Goal: Find specific page/section: Find specific page/section

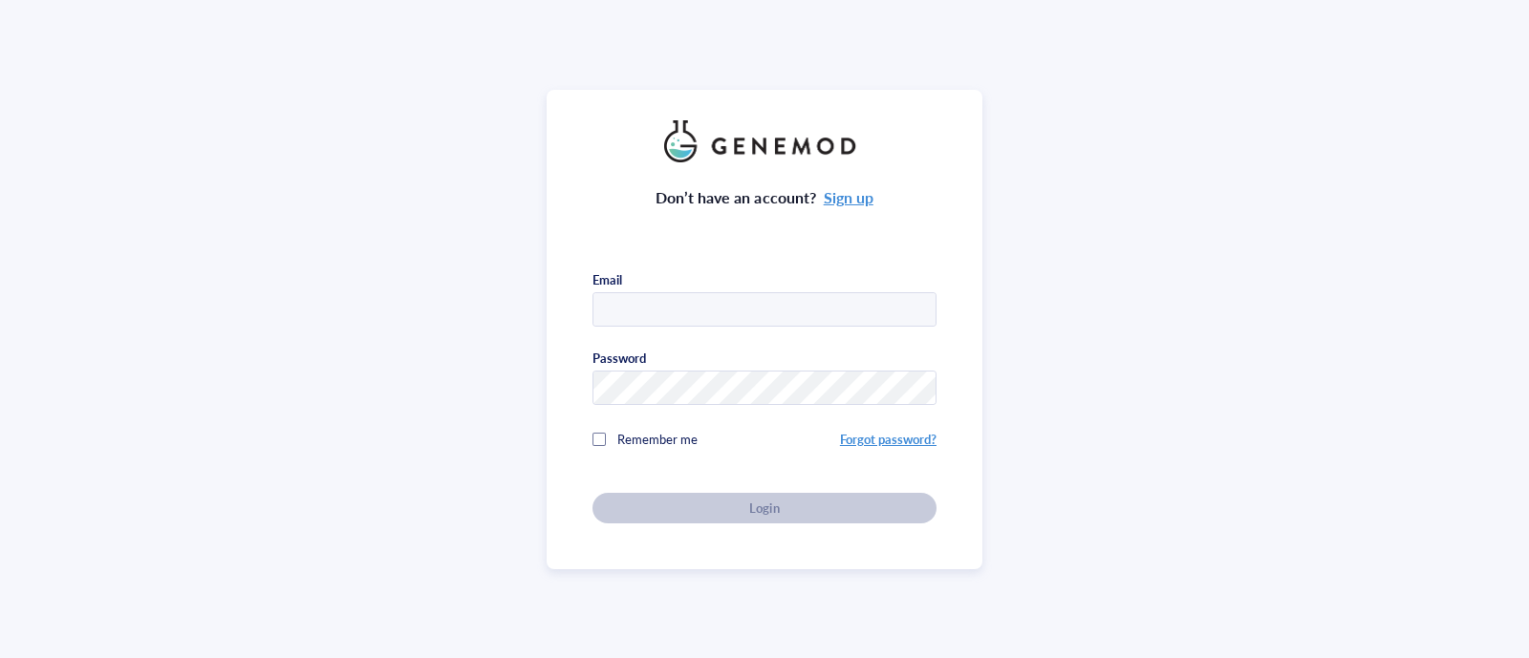
type input "[EMAIL_ADDRESS][DOMAIN_NAME]"
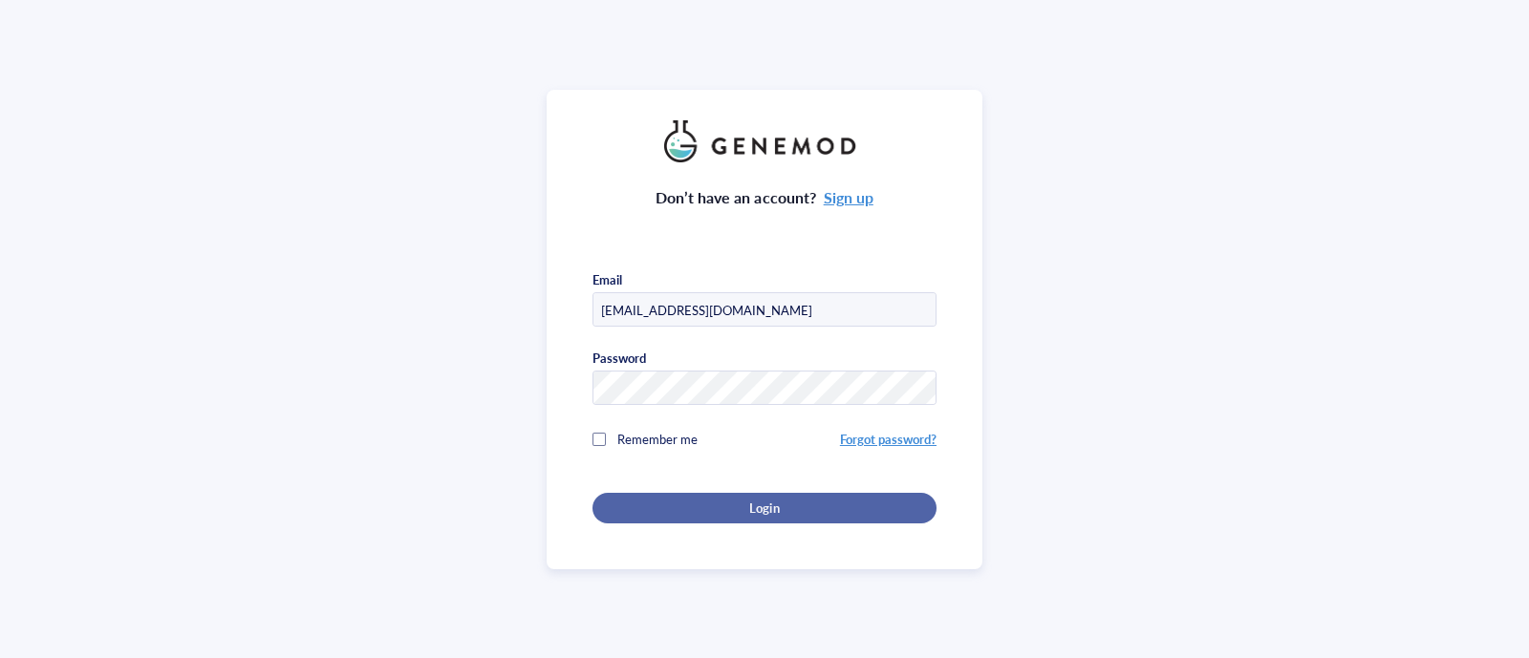
click at [787, 501] on div "Login" at bounding box center [764, 508] width 283 height 17
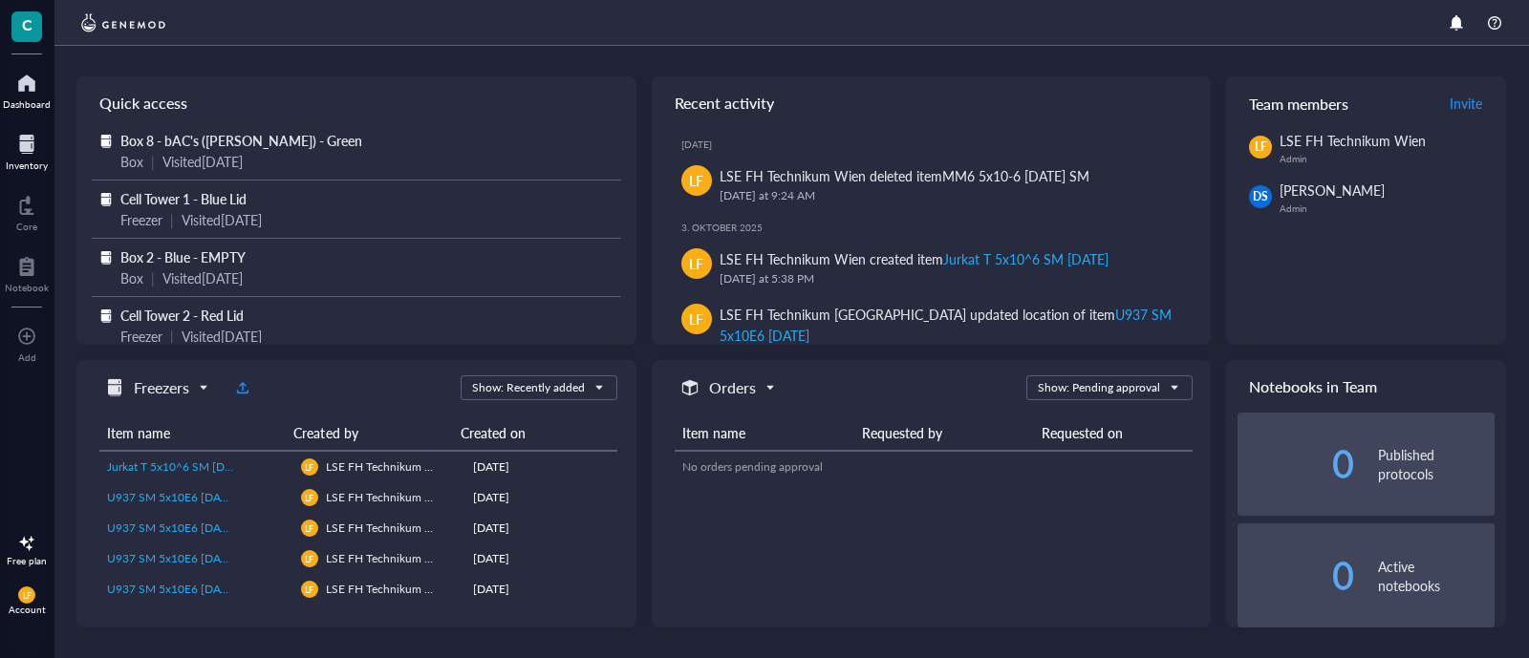
click at [23, 162] on div "Inventory" at bounding box center [27, 165] width 42 height 11
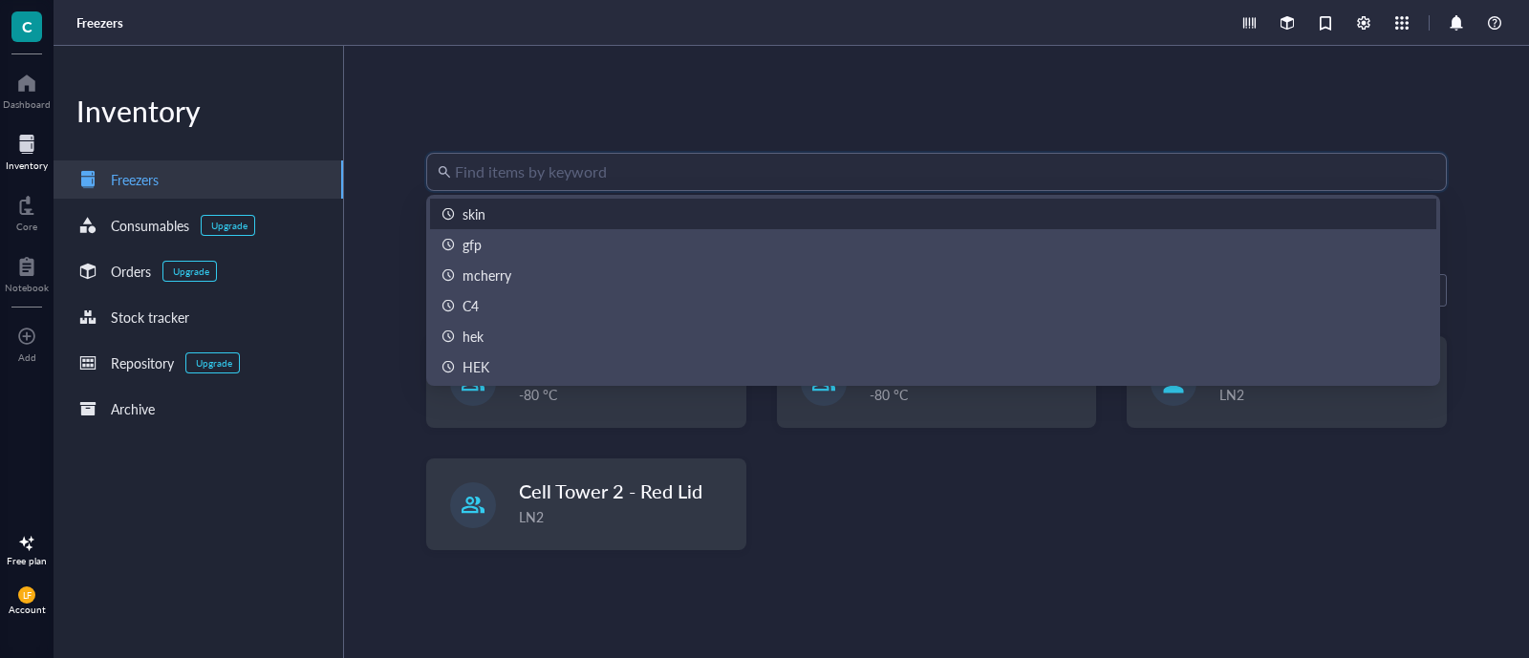
click at [565, 162] on input "search" at bounding box center [945, 172] width 980 height 36
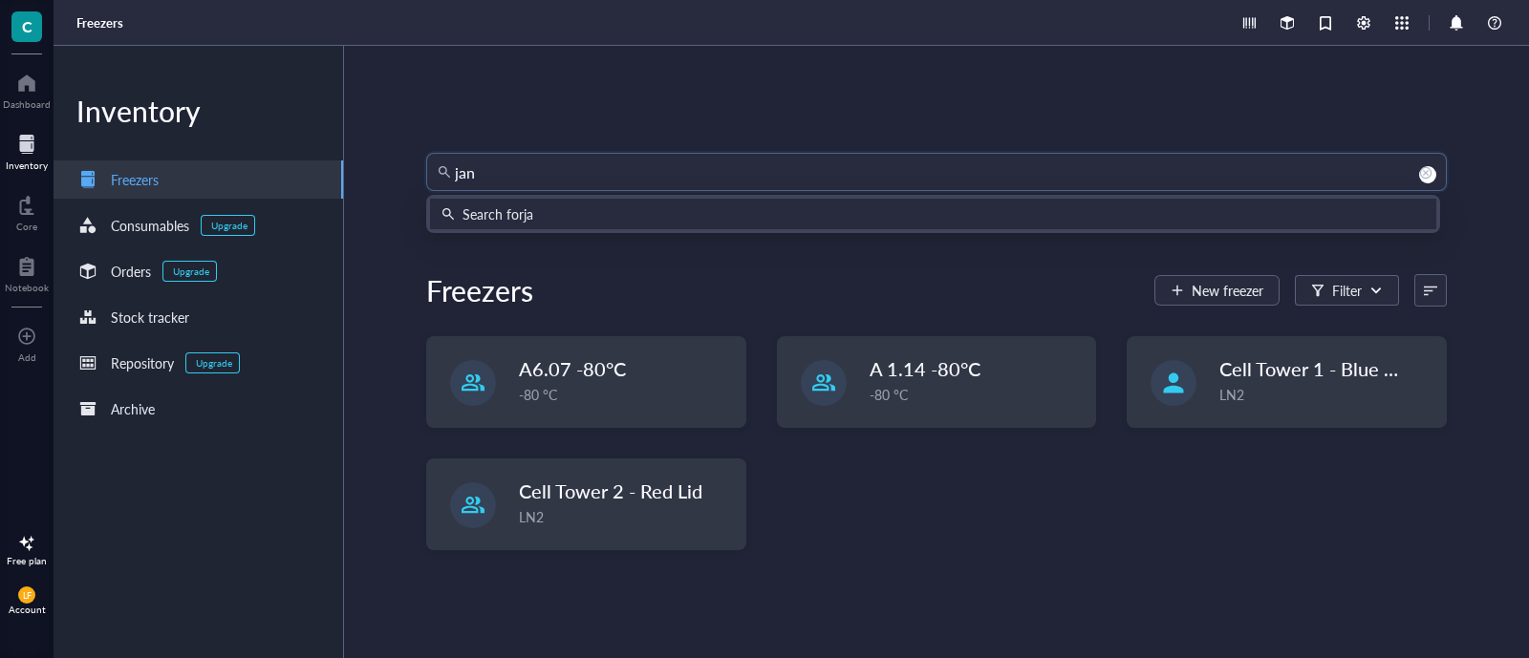
type input "[PERSON_NAME]"
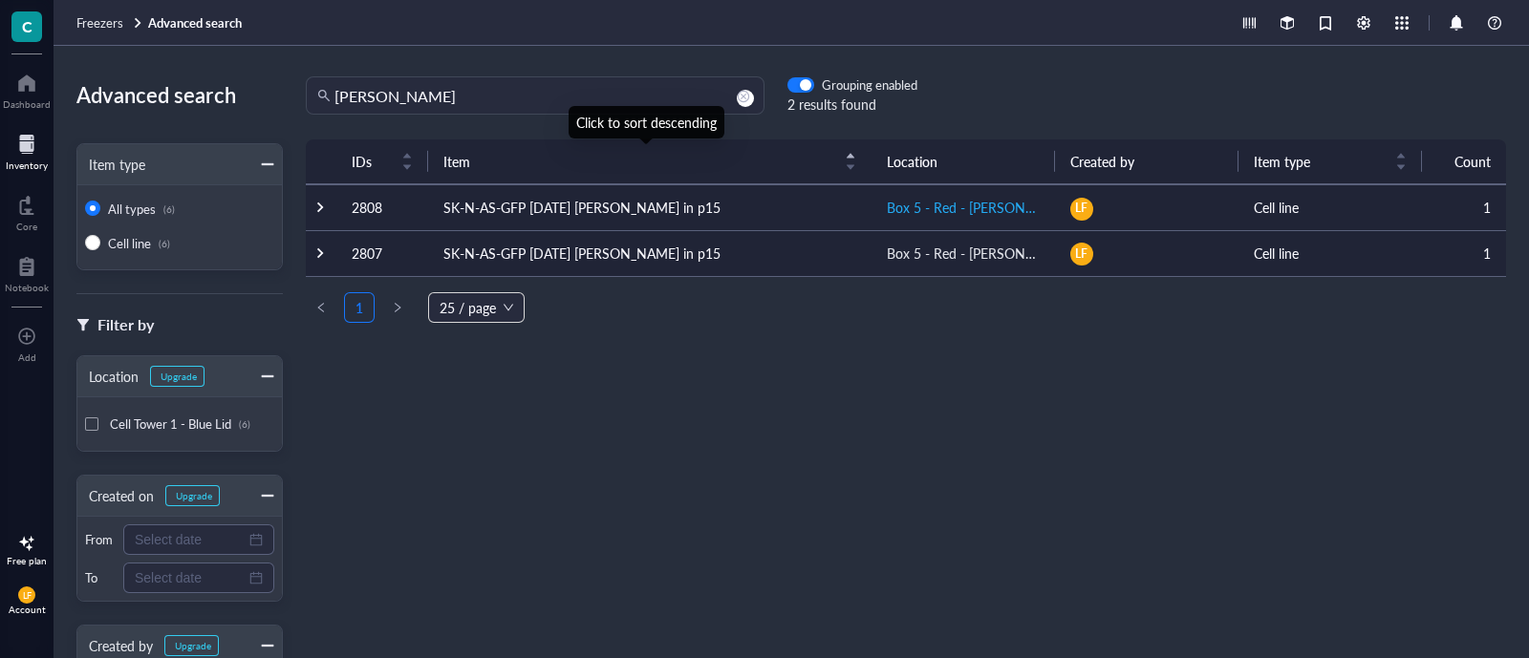
click at [976, 217] on div "Box 5 - Red - [PERSON_NAME] - [PERSON_NAME]" at bounding box center [963, 207] width 153 height 21
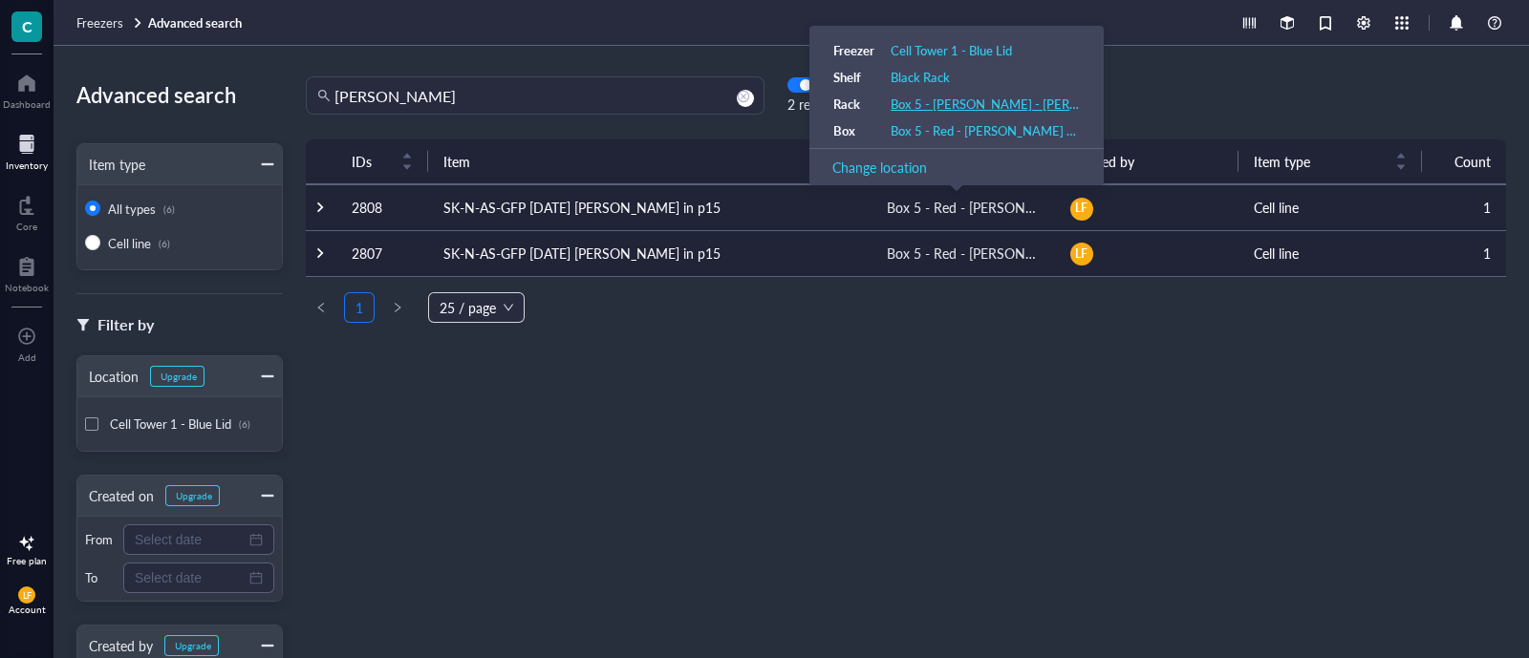
click at [953, 103] on div "Box 5 - [PERSON_NAME] - [PERSON_NAME] - Red" at bounding box center [985, 104] width 189 height 17
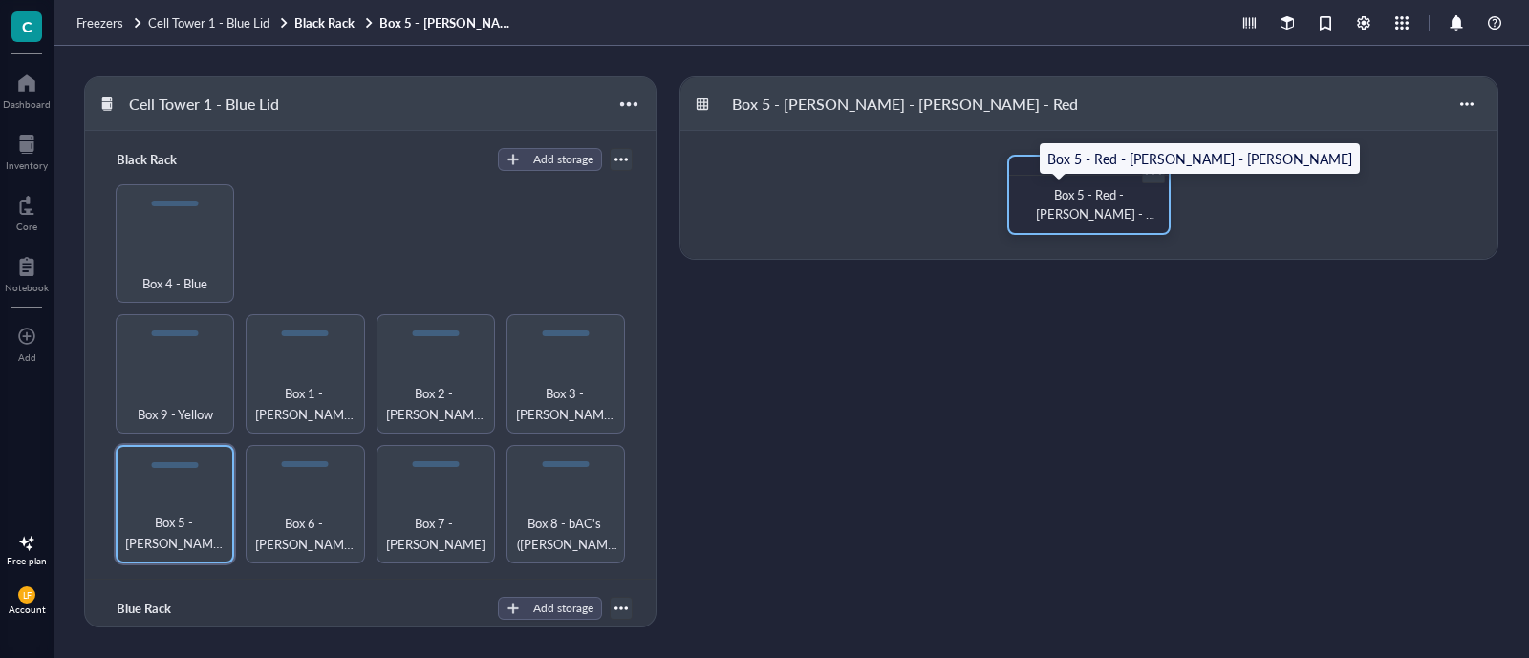
click at [1080, 212] on span "Box 5 - Red - [PERSON_NAME] - [PERSON_NAME]" at bounding box center [1095, 213] width 119 height 56
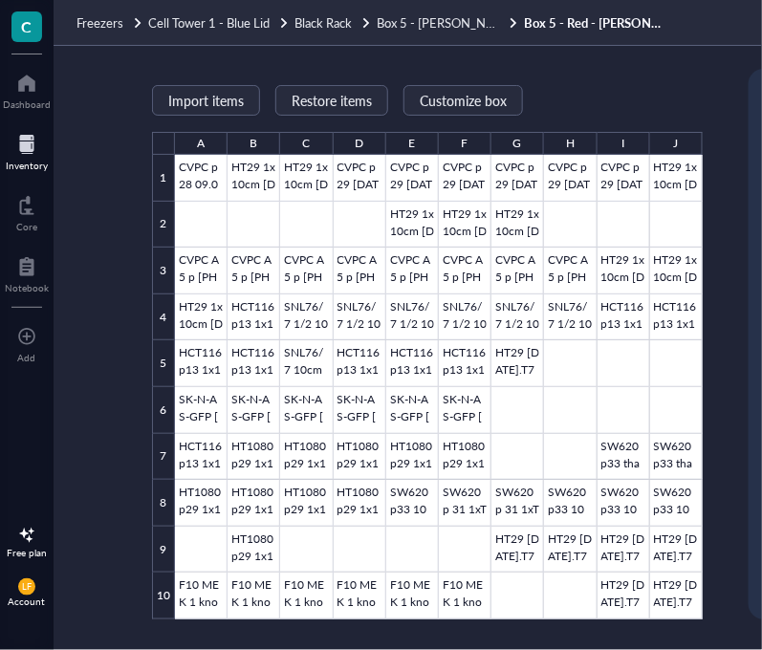
click at [23, 165] on div "Inventory" at bounding box center [27, 165] width 42 height 11
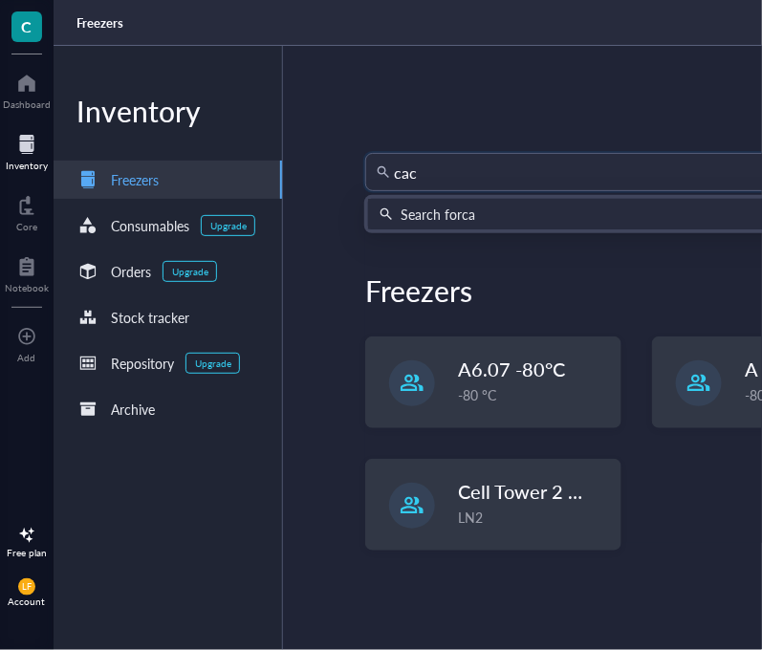
type input "caco"
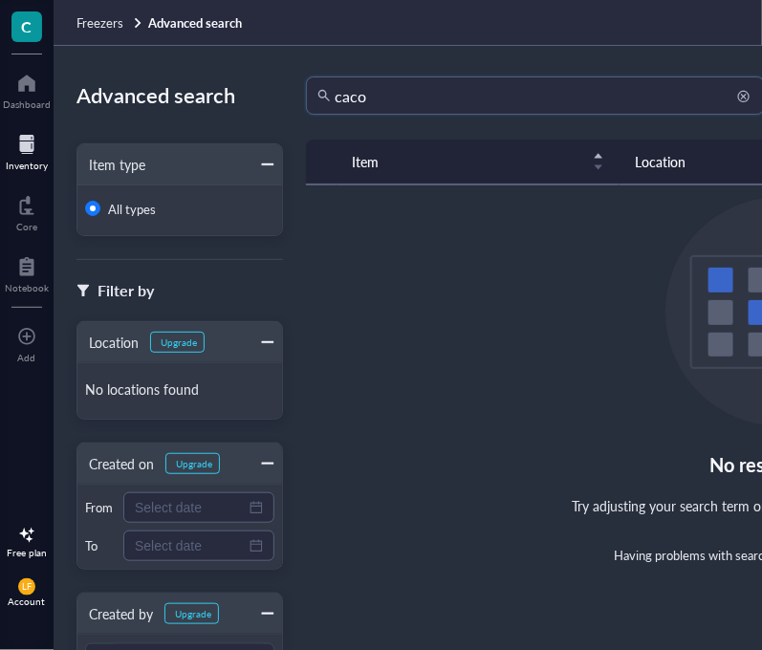
drag, startPoint x: 389, startPoint y: 102, endPoint x: 350, endPoint y: 93, distance: 40.3
click at [350, 93] on input "caco" at bounding box center [543, 95] width 419 height 36
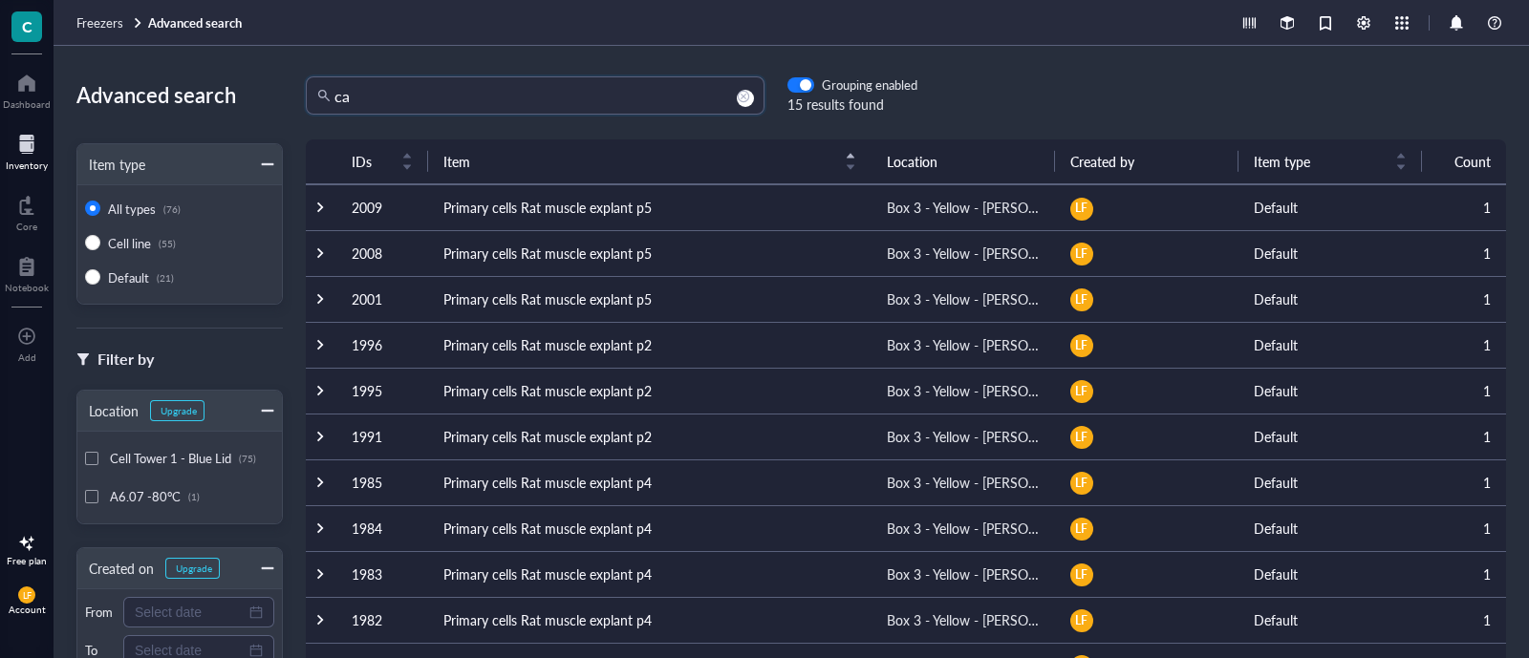
drag, startPoint x: 410, startPoint y: 86, endPoint x: 277, endPoint y: 86, distance: 132.8
click at [277, 86] on div "Advanced search Item type All types (76) Cell line (55) Default (21) Filter by …" at bounding box center [791, 352] width 1475 height 613
type input "co"
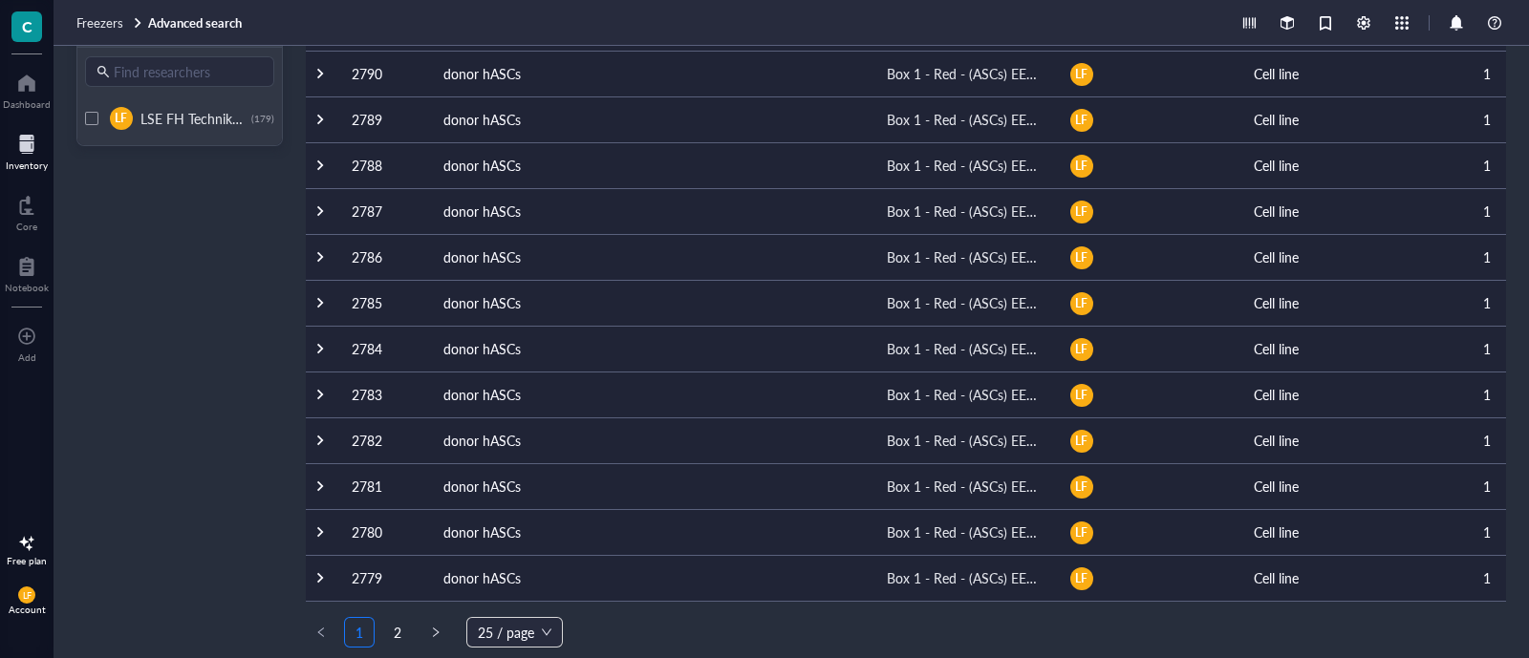
scroll to position [734, 0]
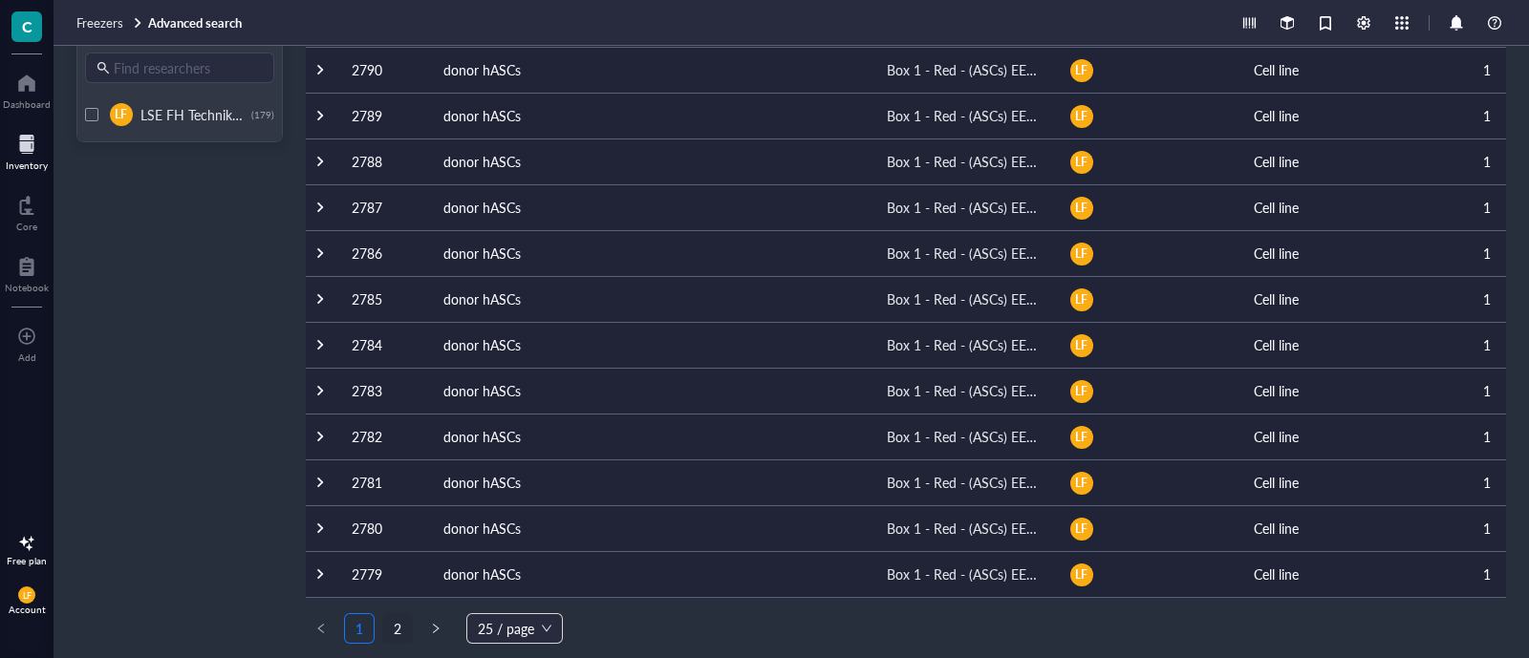
click at [402, 626] on link "2" at bounding box center [397, 628] width 29 height 29
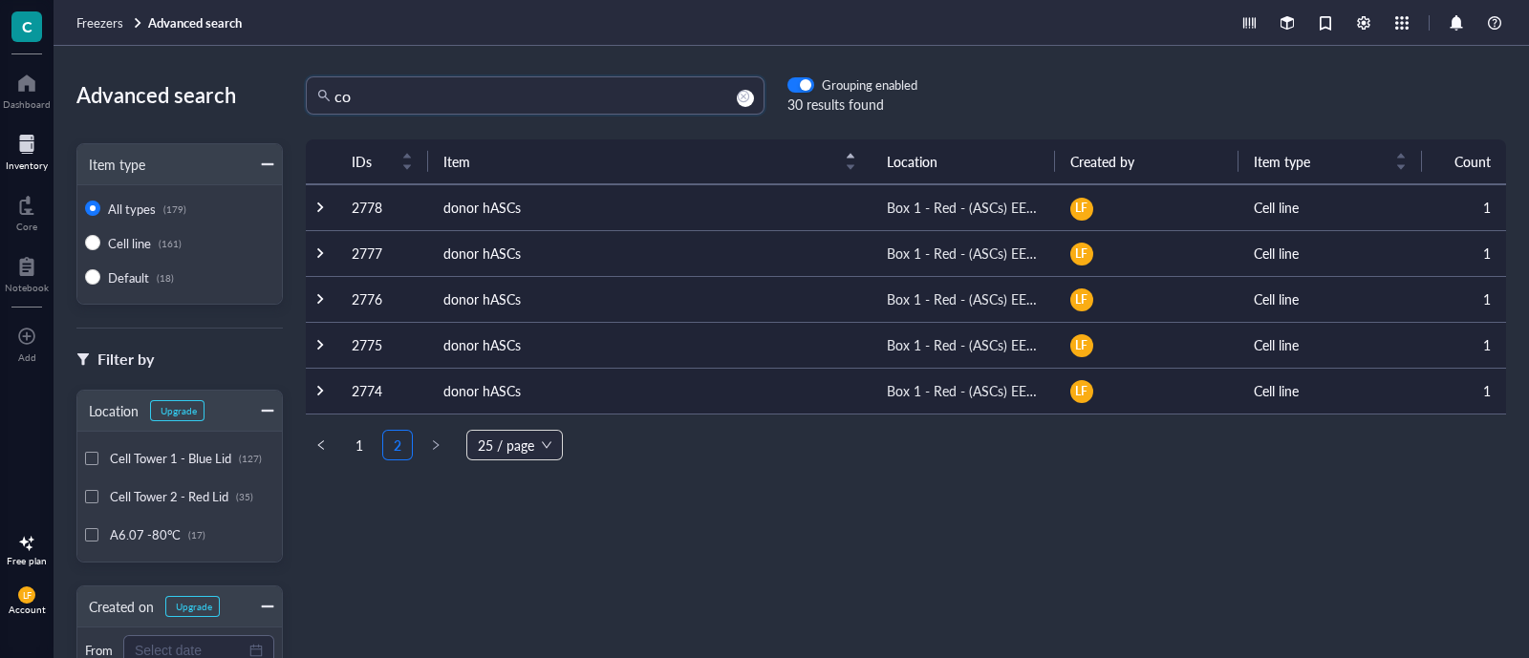
drag, startPoint x: 406, startPoint y: 85, endPoint x: 301, endPoint y: 101, distance: 106.4
click at [295, 97] on div "co co Grouping enabled 30 results found" at bounding box center [600, 95] width 634 height 38
type input "ht29"
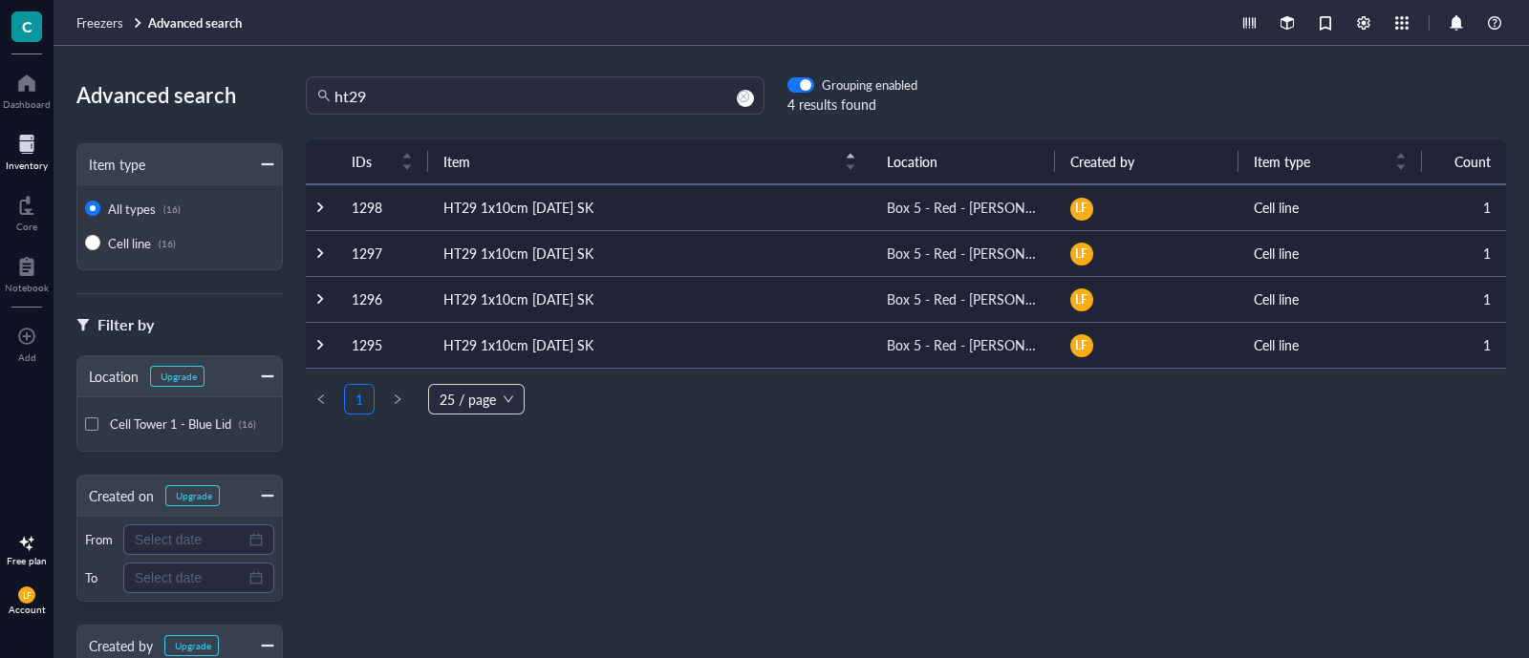
click at [585, 206] on td "HT29 1x10cm [DATE] SK" at bounding box center [649, 207] width 443 height 46
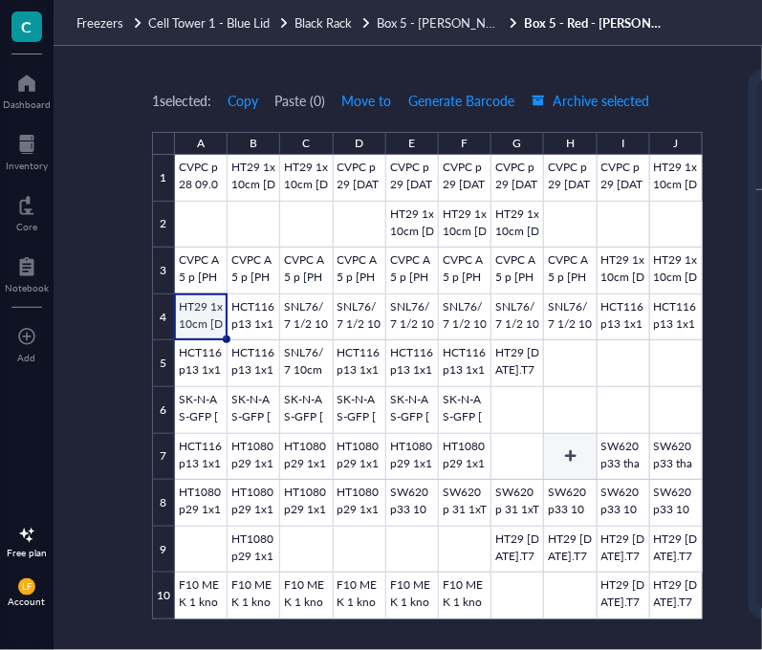
scroll to position [7, 0]
click at [11, 138] on div at bounding box center [27, 144] width 42 height 31
